Goal: Information Seeking & Learning: Learn about a topic

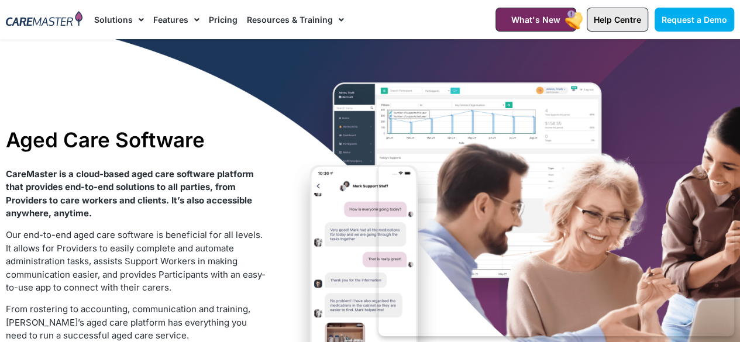
click at [613, 26] on link "Help Centre" at bounding box center [617, 20] width 61 height 24
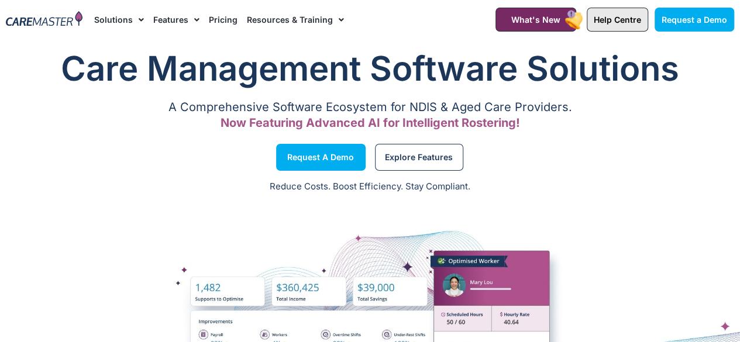
click at [620, 27] on link "Help Centre" at bounding box center [617, 20] width 61 height 24
